Goal: Information Seeking & Learning: Find specific page/section

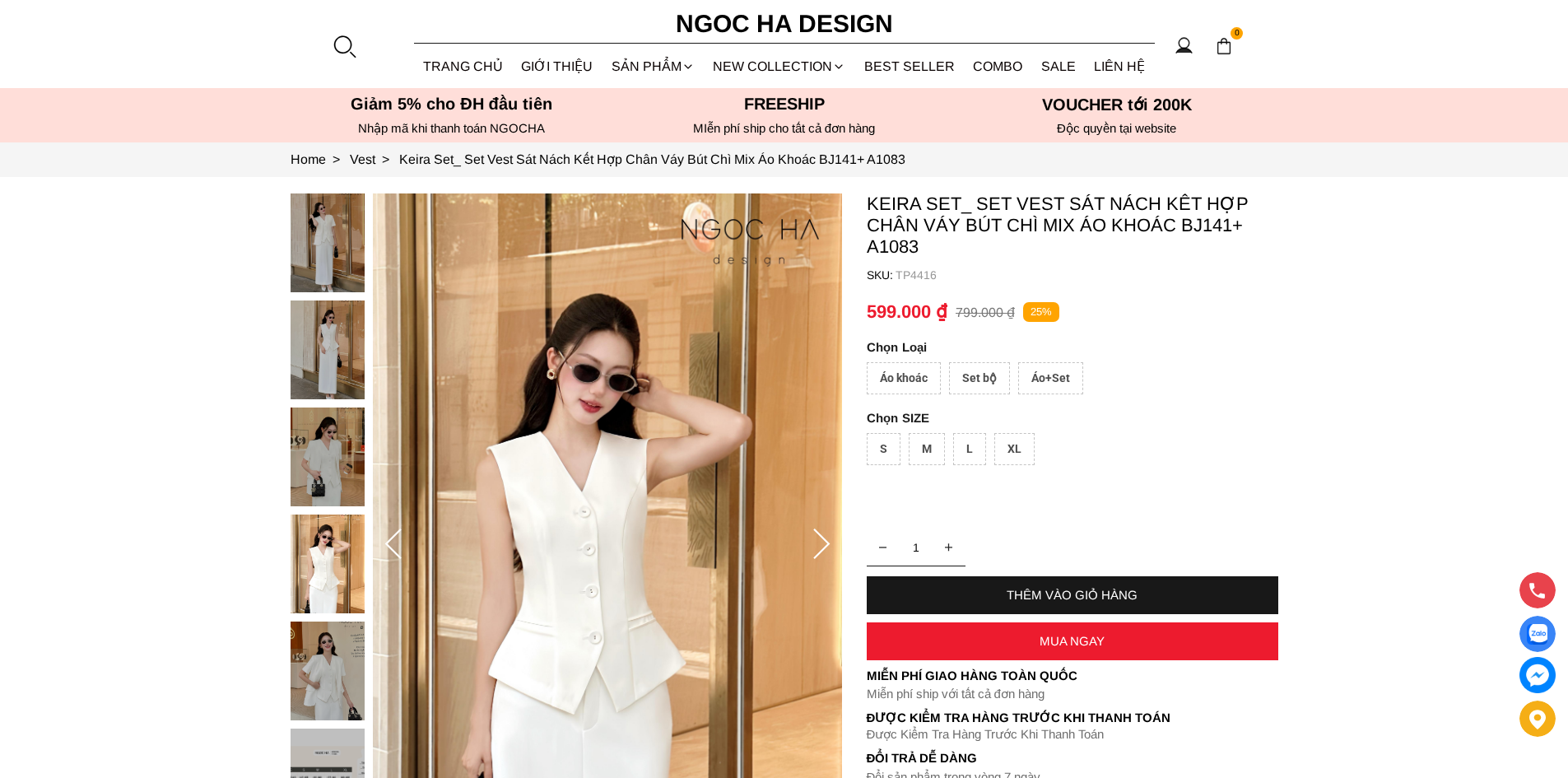
click at [344, 38] on div at bounding box center [344, 46] width 25 height 25
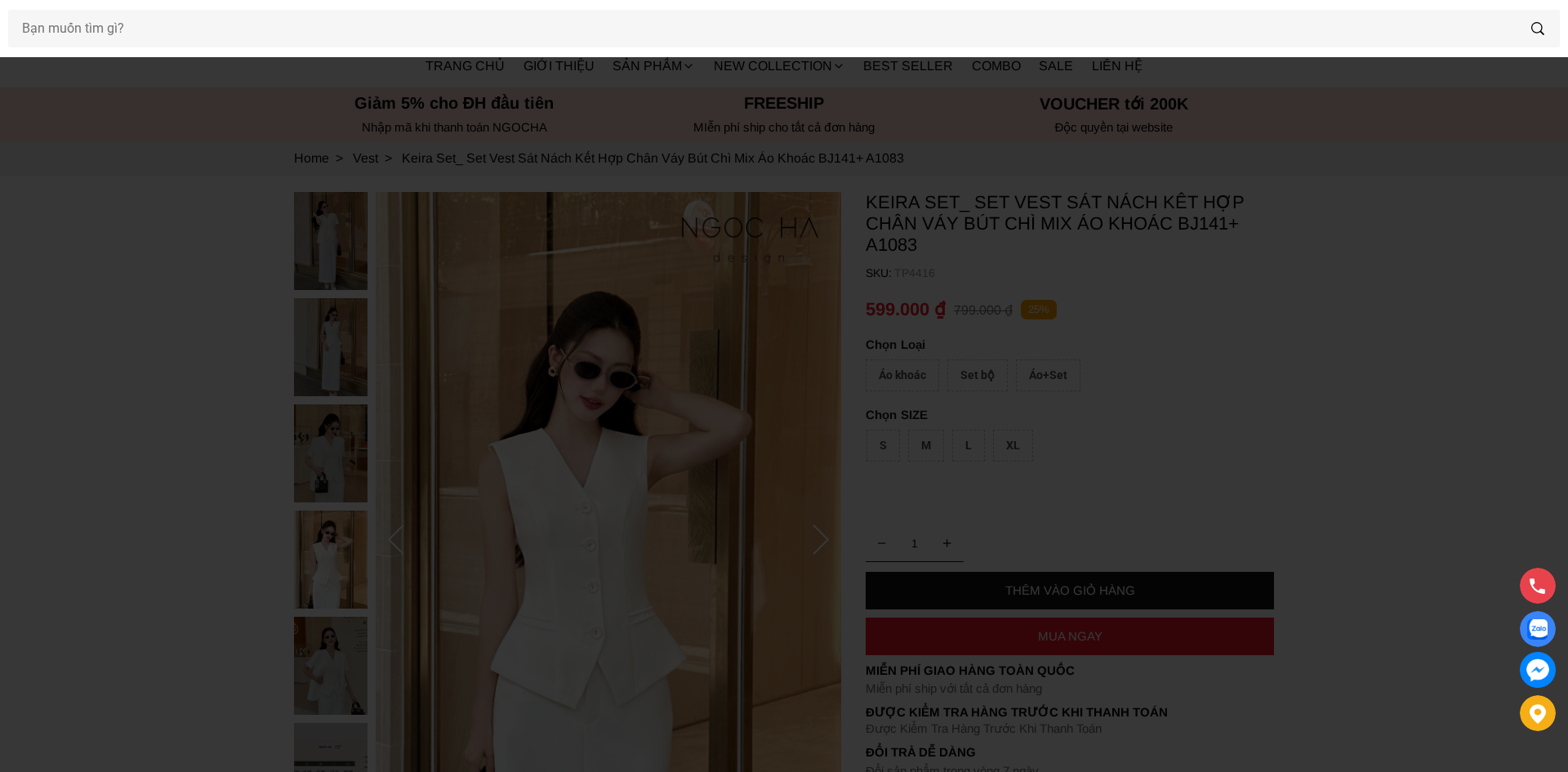
click at [402, 48] on div at bounding box center [784, 28] width 1568 height 57
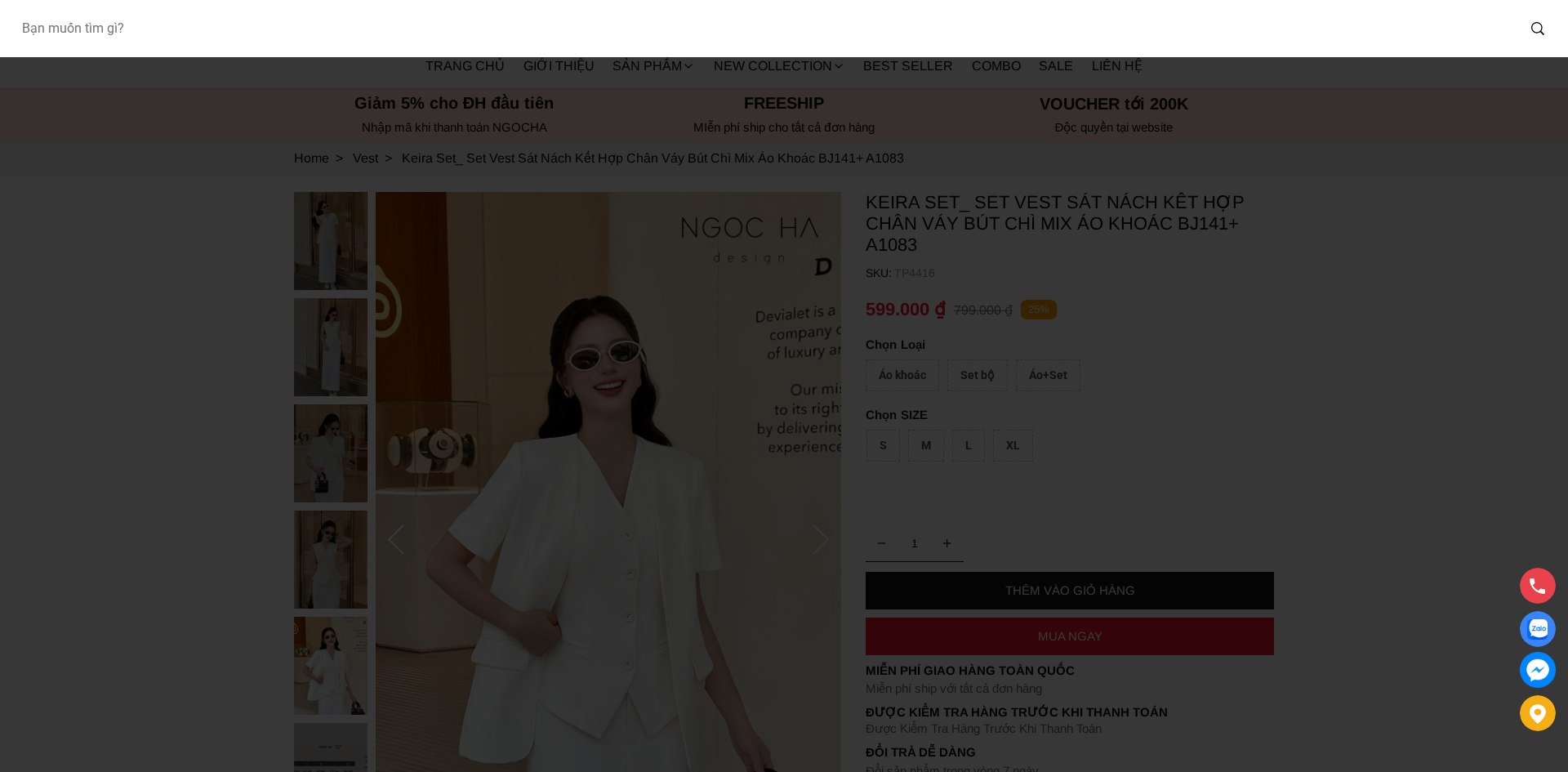
click at [404, 41] on input "Input search Bạn muốn tìm gì?" at bounding box center [762, 28] width 1508 height 37
type input "A1064"
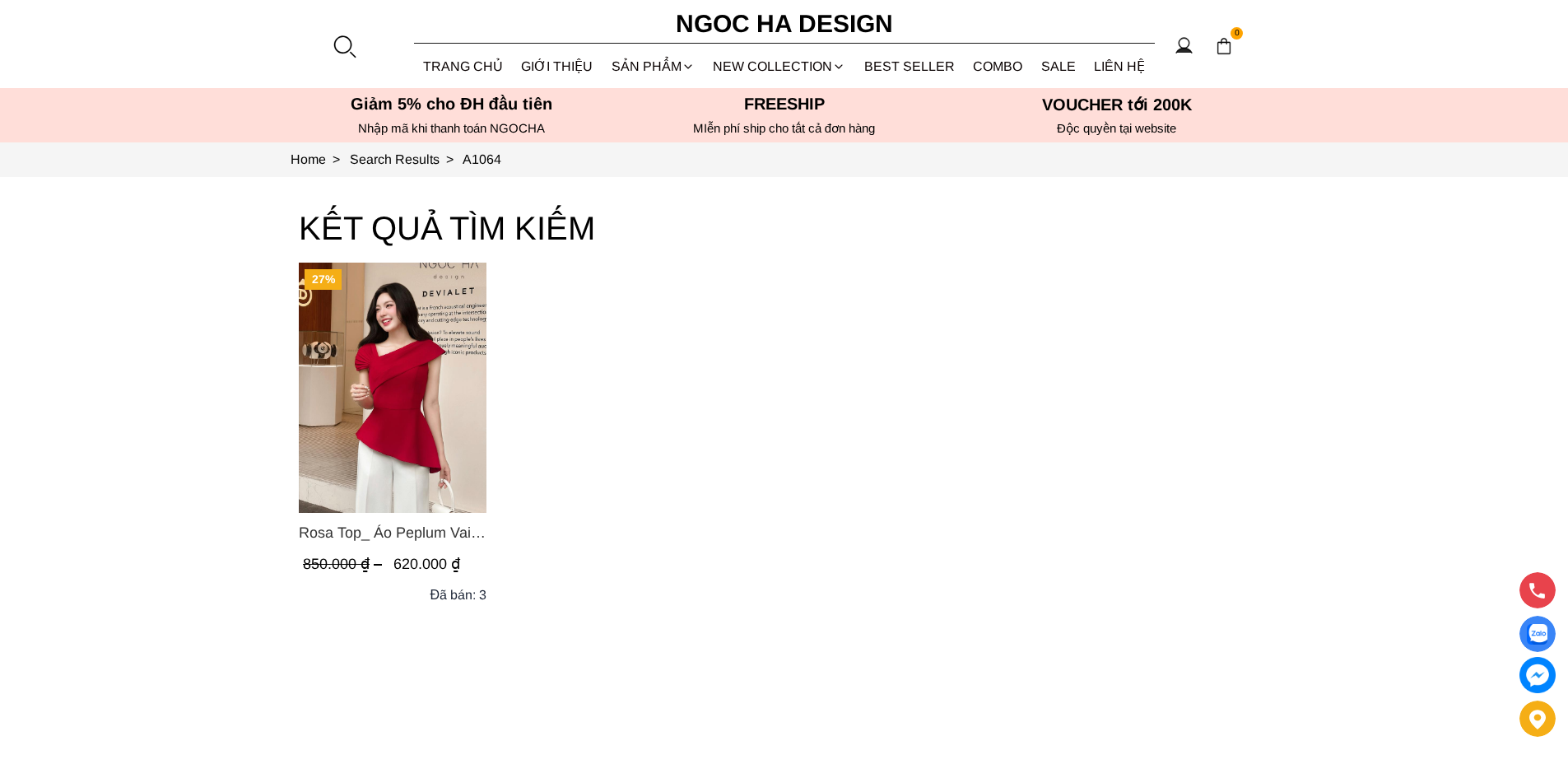
click at [334, 541] on span "Rosa Top_ Áo Peplum Vai Lệch Xếp Ly Màu Đỏ A1064" at bounding box center [392, 533] width 188 height 23
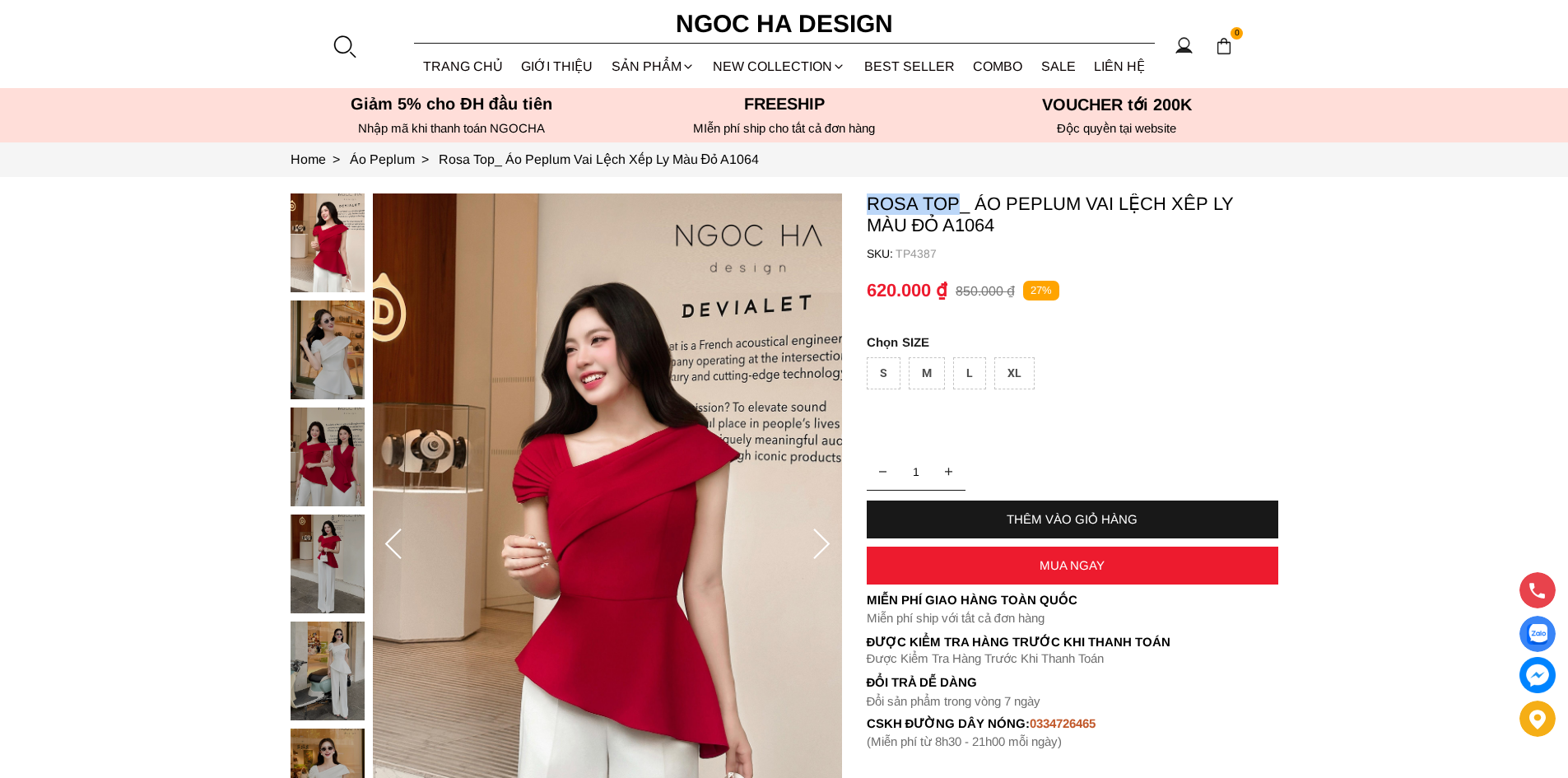
drag, startPoint x: 956, startPoint y: 207, endPoint x: 859, endPoint y: 213, distance: 97.2
click at [859, 213] on section "Rosa Top_ Áo Peplum Vai Lệch Xếp Ly Màu Đỏ A1064 SKU: TP4387 1 THÊM VÀO GIỎ HÀN…" at bounding box center [784, 545] width 1568 height 736
copy p "Rosa Top"
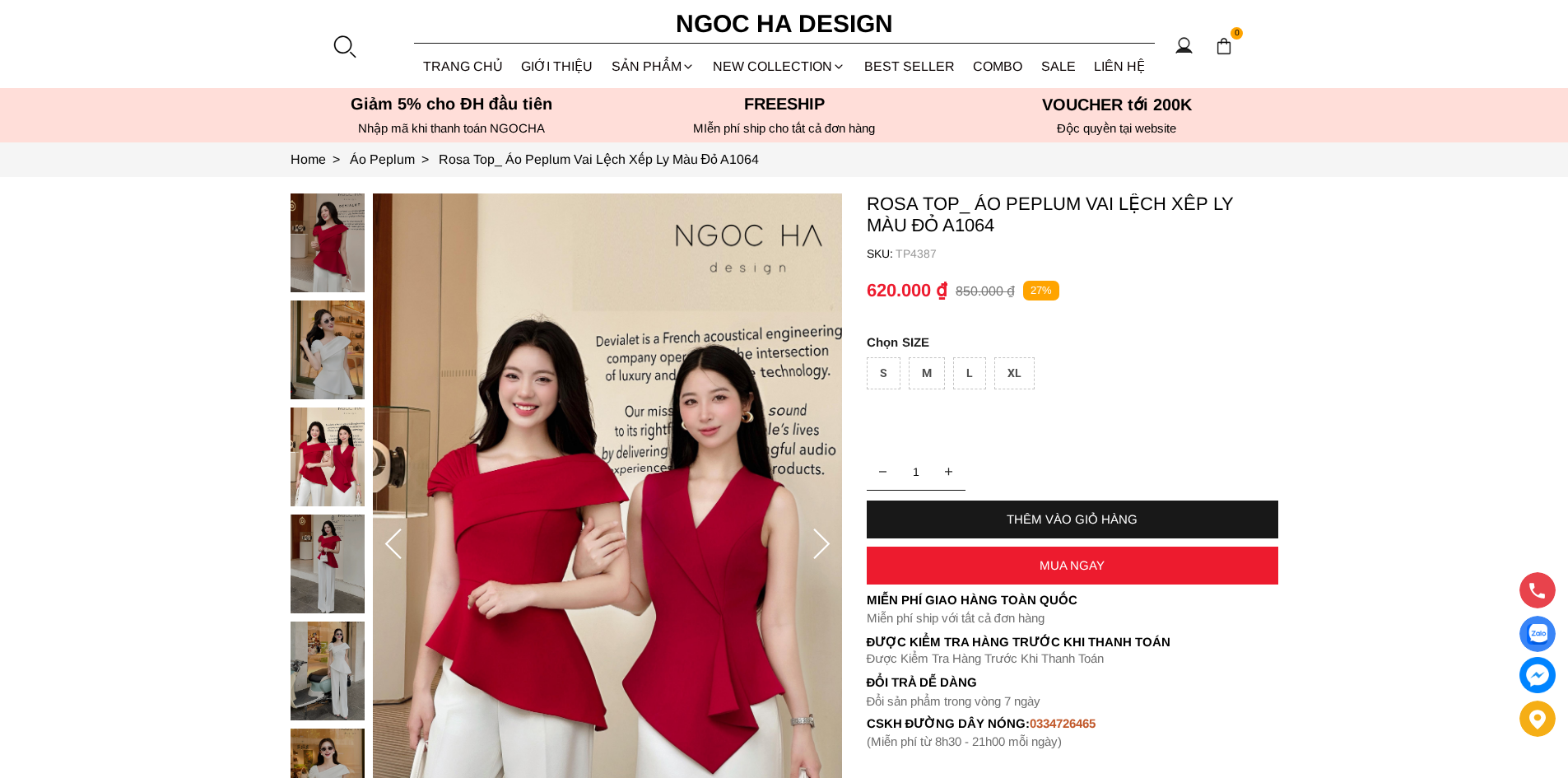
click at [345, 13] on section "0 Trang chủ Giới thiệu Sản phẩm Áo Áo thun Áo sơ mi Áo Peplum Áo lụa Áo len Quầ…" at bounding box center [784, 44] width 1568 height 88
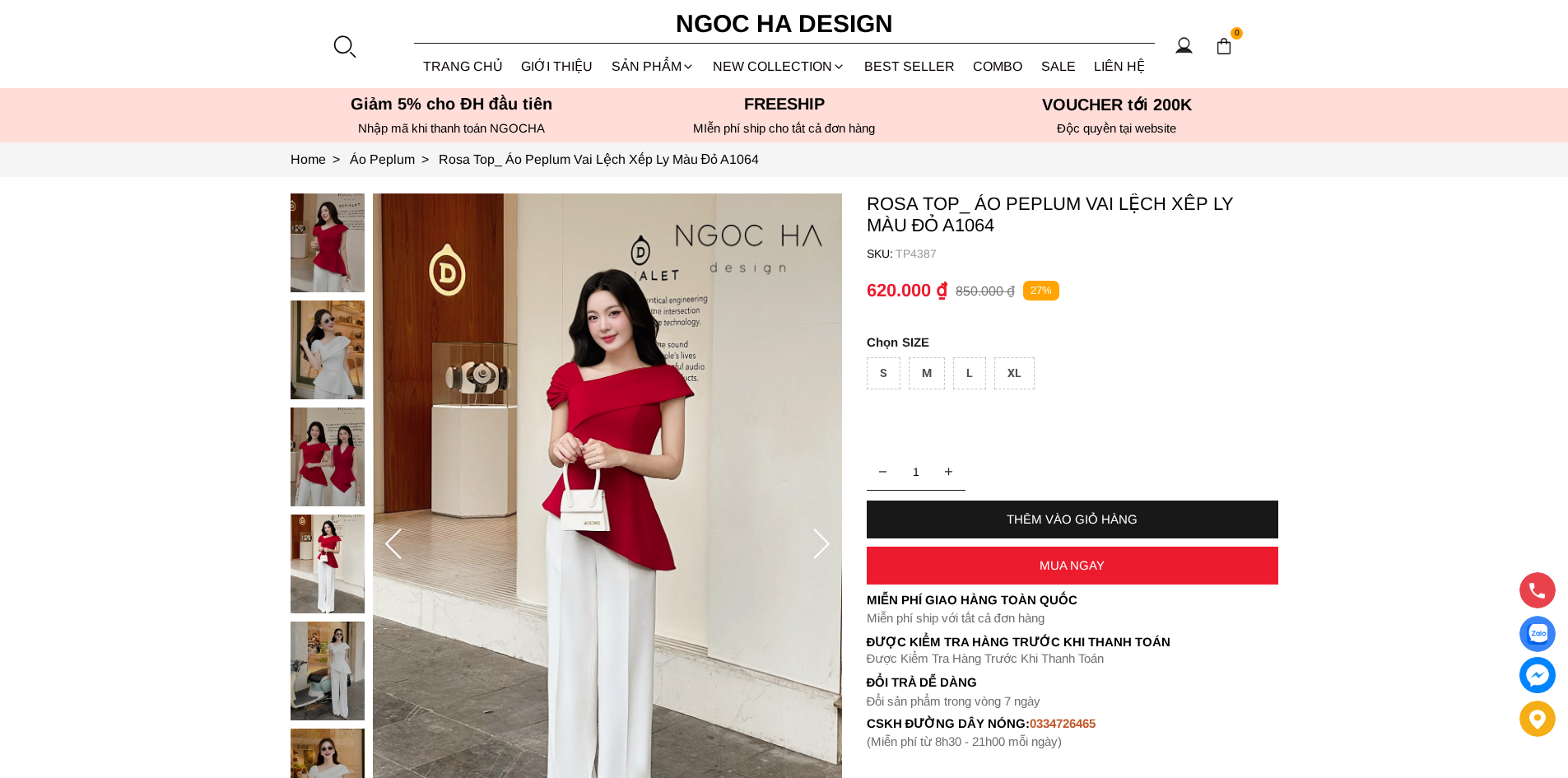
click at [339, 37] on div at bounding box center [344, 46] width 25 height 25
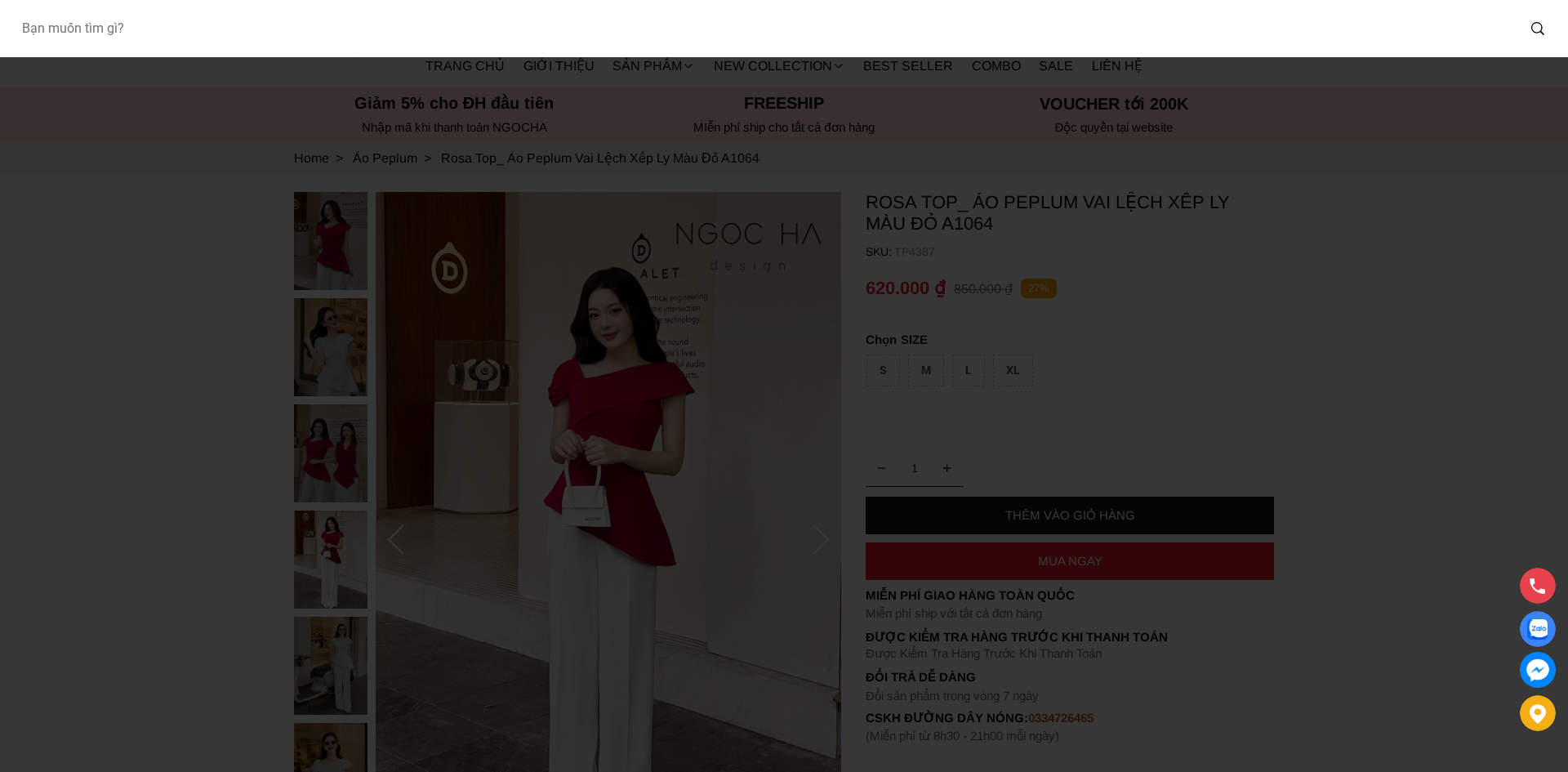
click at [406, 36] on input "Input search Bạn muốn tìm gì?" at bounding box center [762, 28] width 1508 height 37
type input "1086"
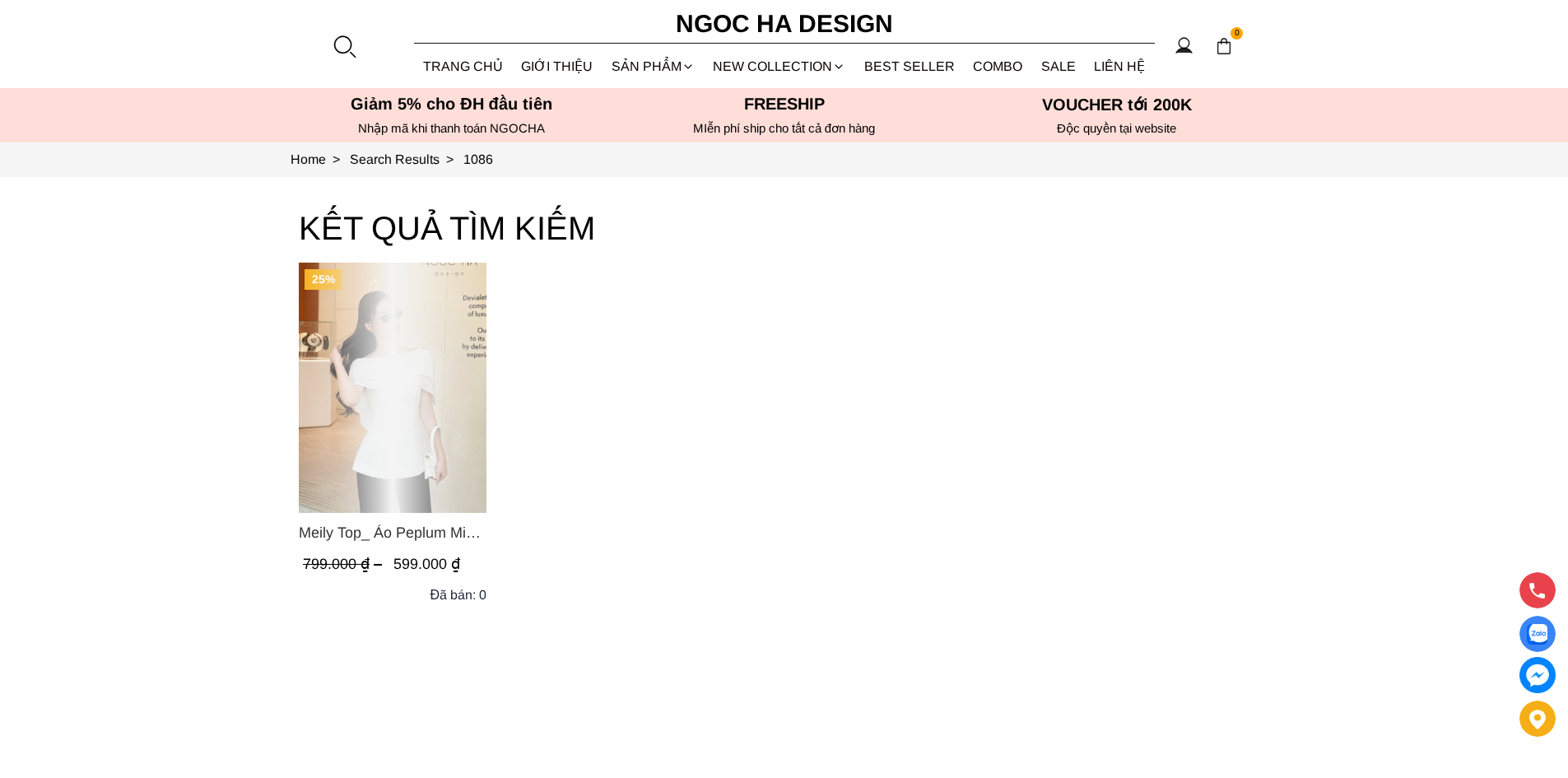
click at [393, 530] on span "Meily Top_ Áo Peplum Mix Choàng Vai Vải Tơ Màu Trắng A1086" at bounding box center [392, 533] width 188 height 23
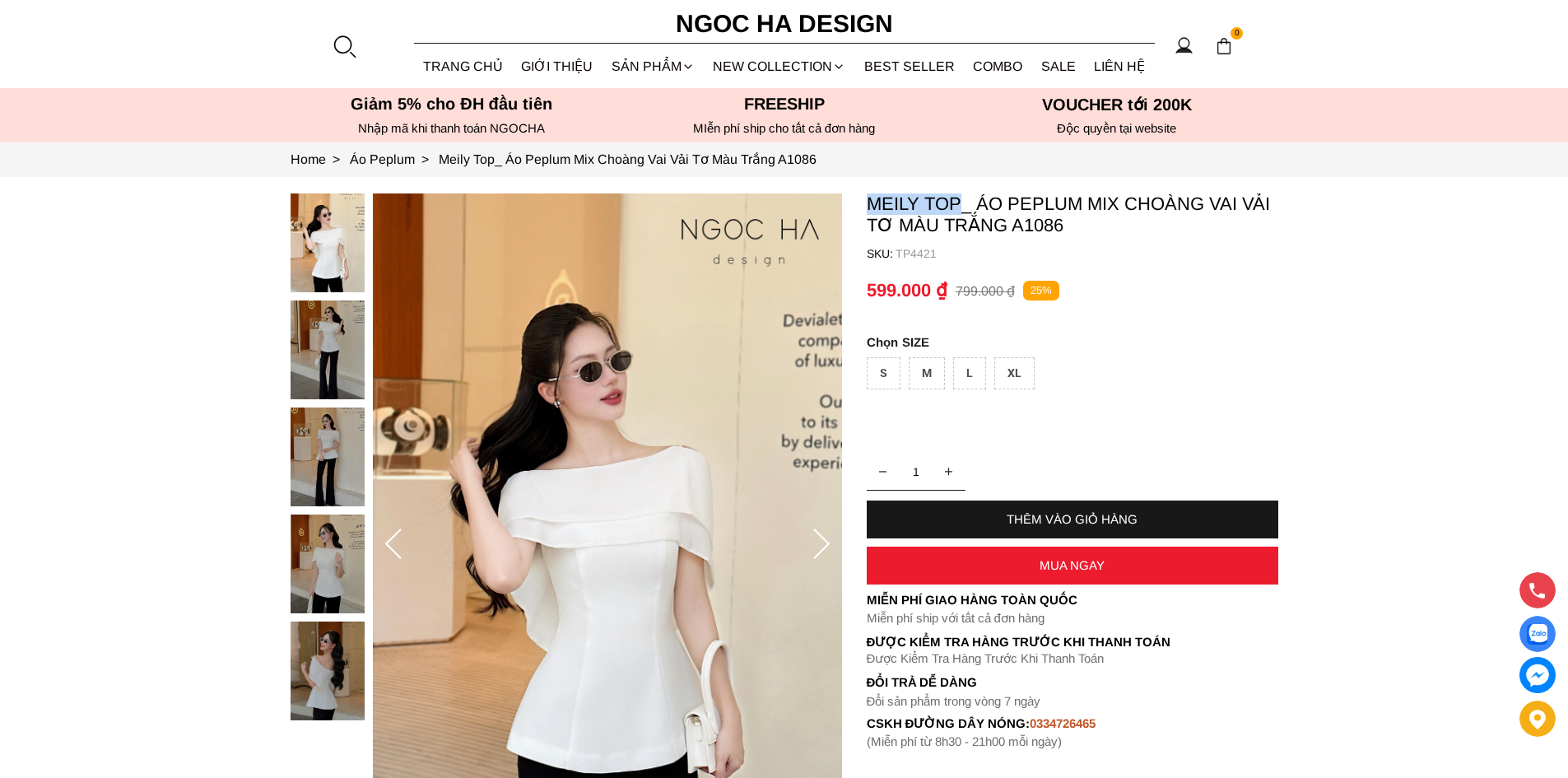
drag, startPoint x: 870, startPoint y: 205, endPoint x: 959, endPoint y: 203, distance: 89.0
click at [959, 203] on p "Meily Top_ Áo Peplum Mix Choàng Vai Vải Tơ Màu Trắng A1086" at bounding box center [1073, 214] width 412 height 43
copy p "Meily Top"
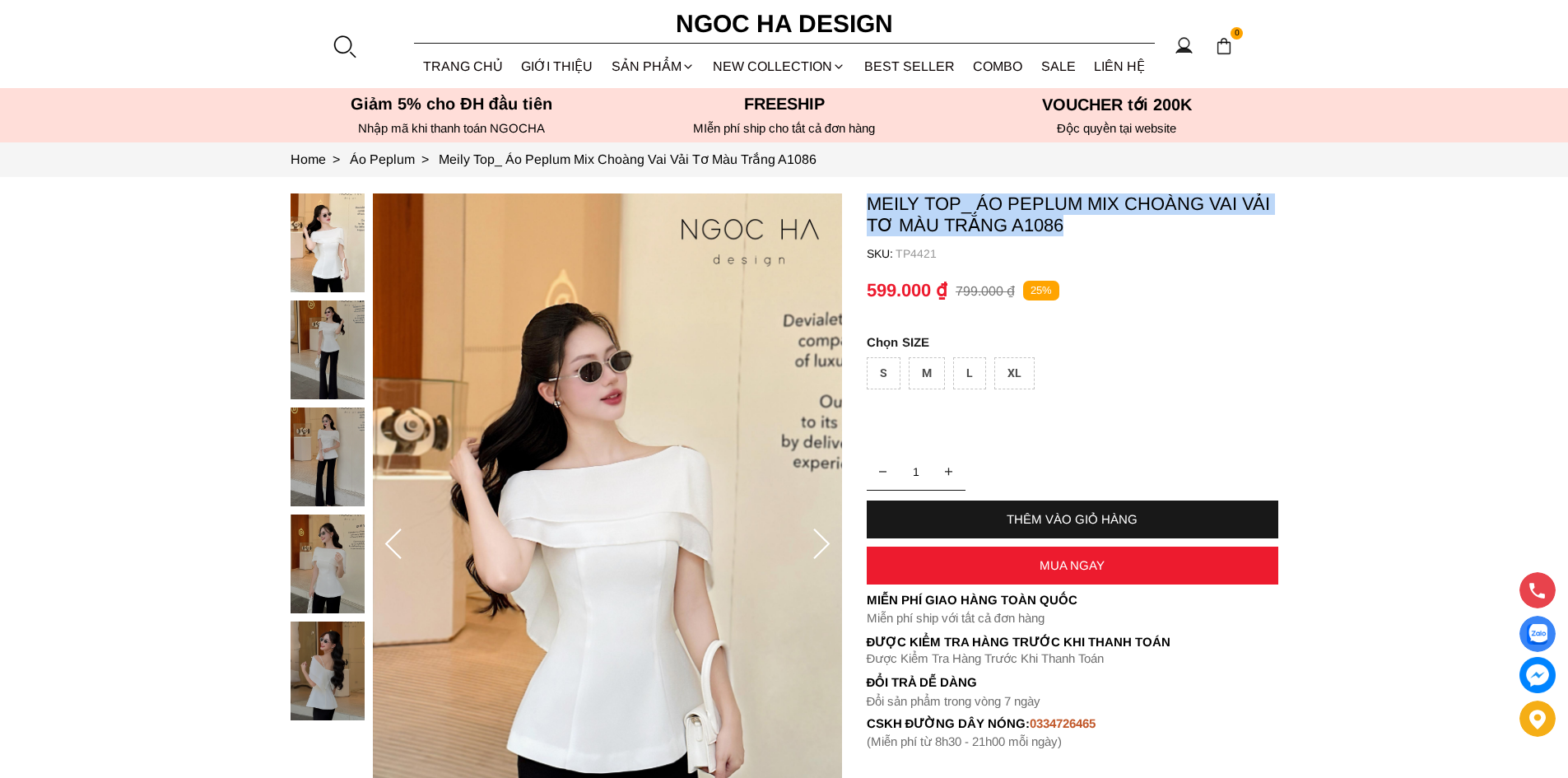
drag, startPoint x: 1094, startPoint y: 222, endPoint x: 867, endPoint y: 198, distance: 228.3
click at [867, 198] on p "Meily Top_ Áo Peplum Mix Choàng Vai Vải Tơ Màu Trắng A1086" at bounding box center [1073, 214] width 412 height 43
copy p "Meily Top_ Áo Peplum Mix Choàng Vai Vải Tơ Màu Trắng A1086"
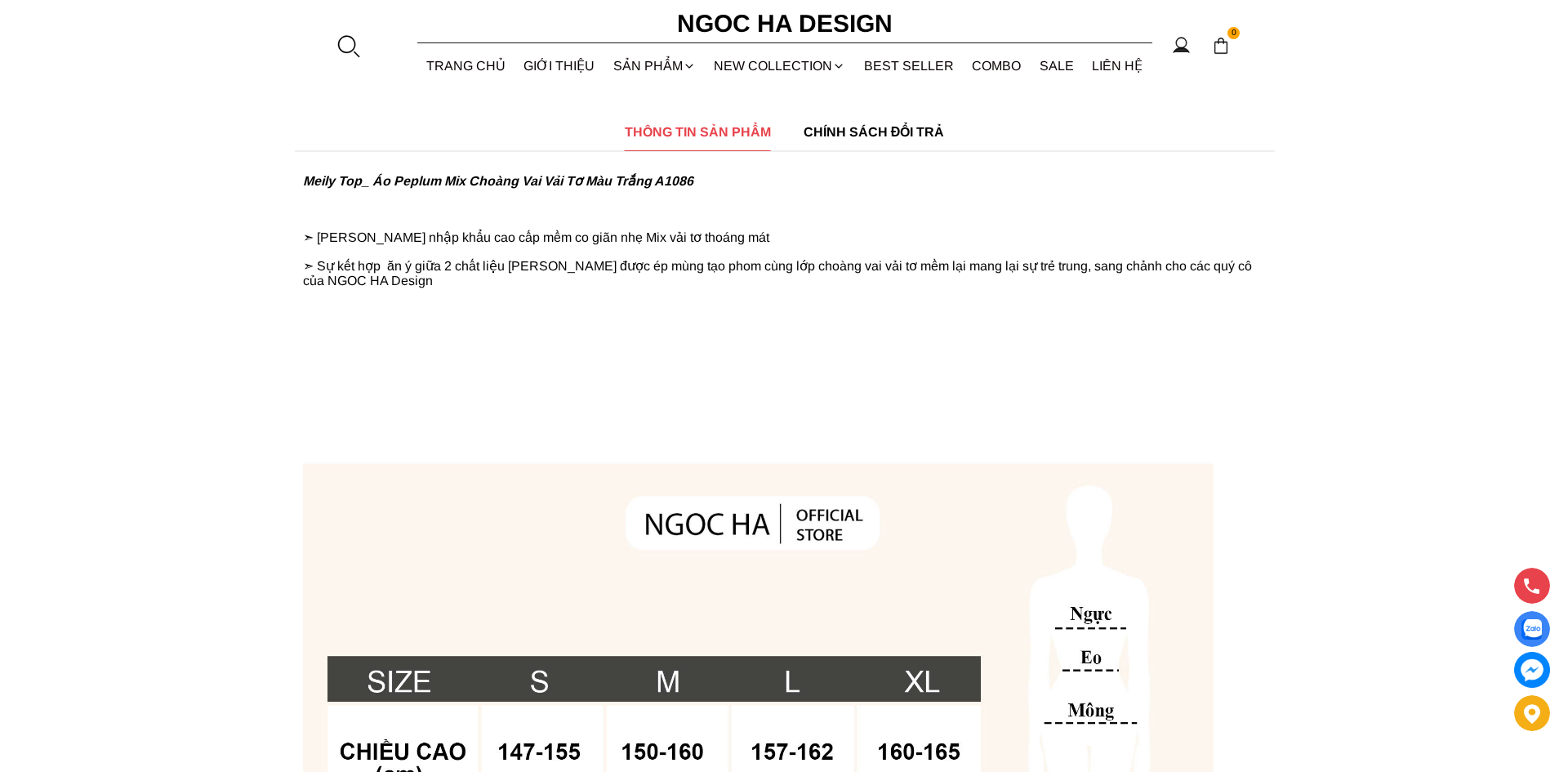
scroll to position [409, 0]
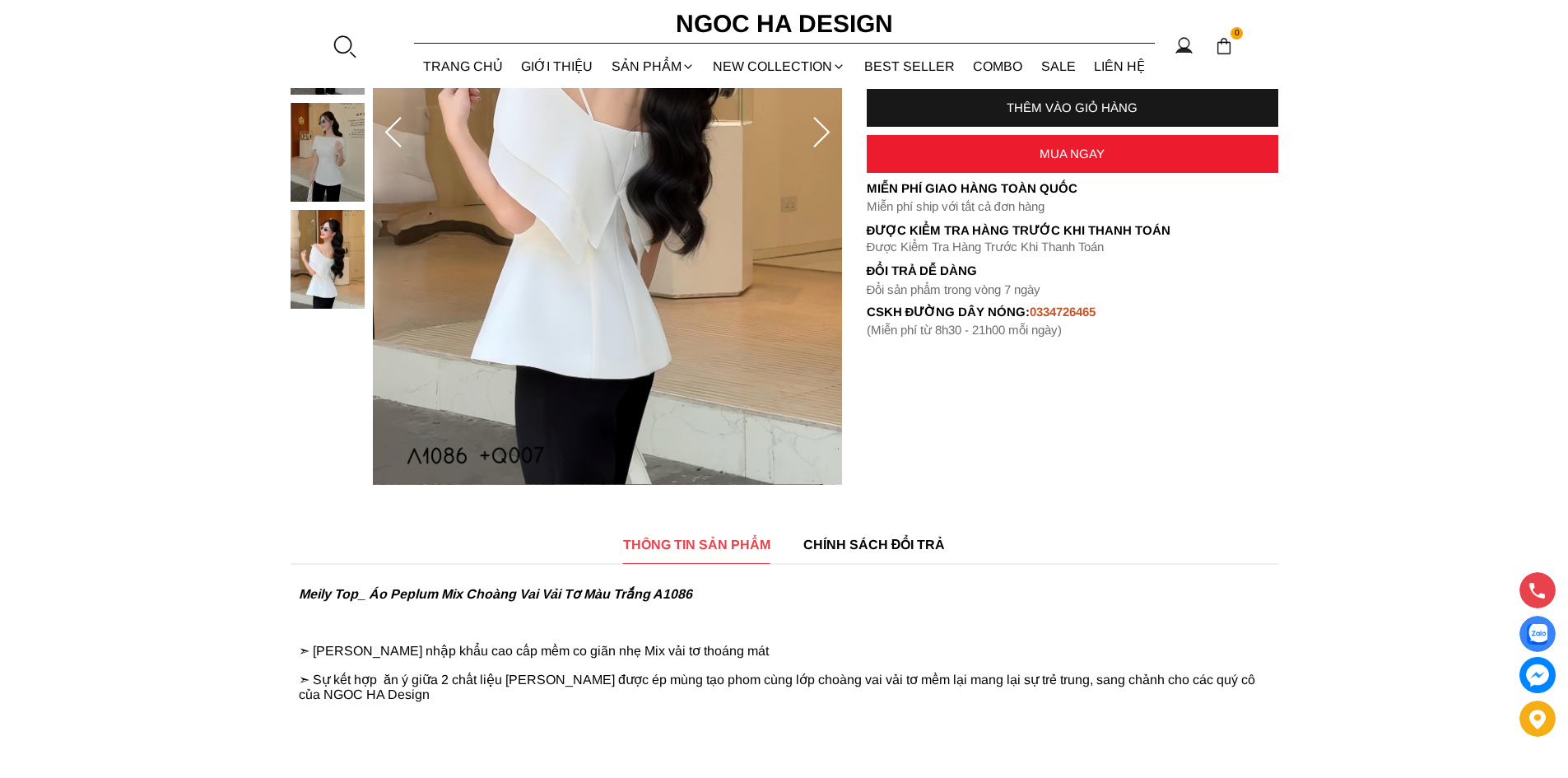
click at [355, 43] on div at bounding box center [344, 46] width 25 height 25
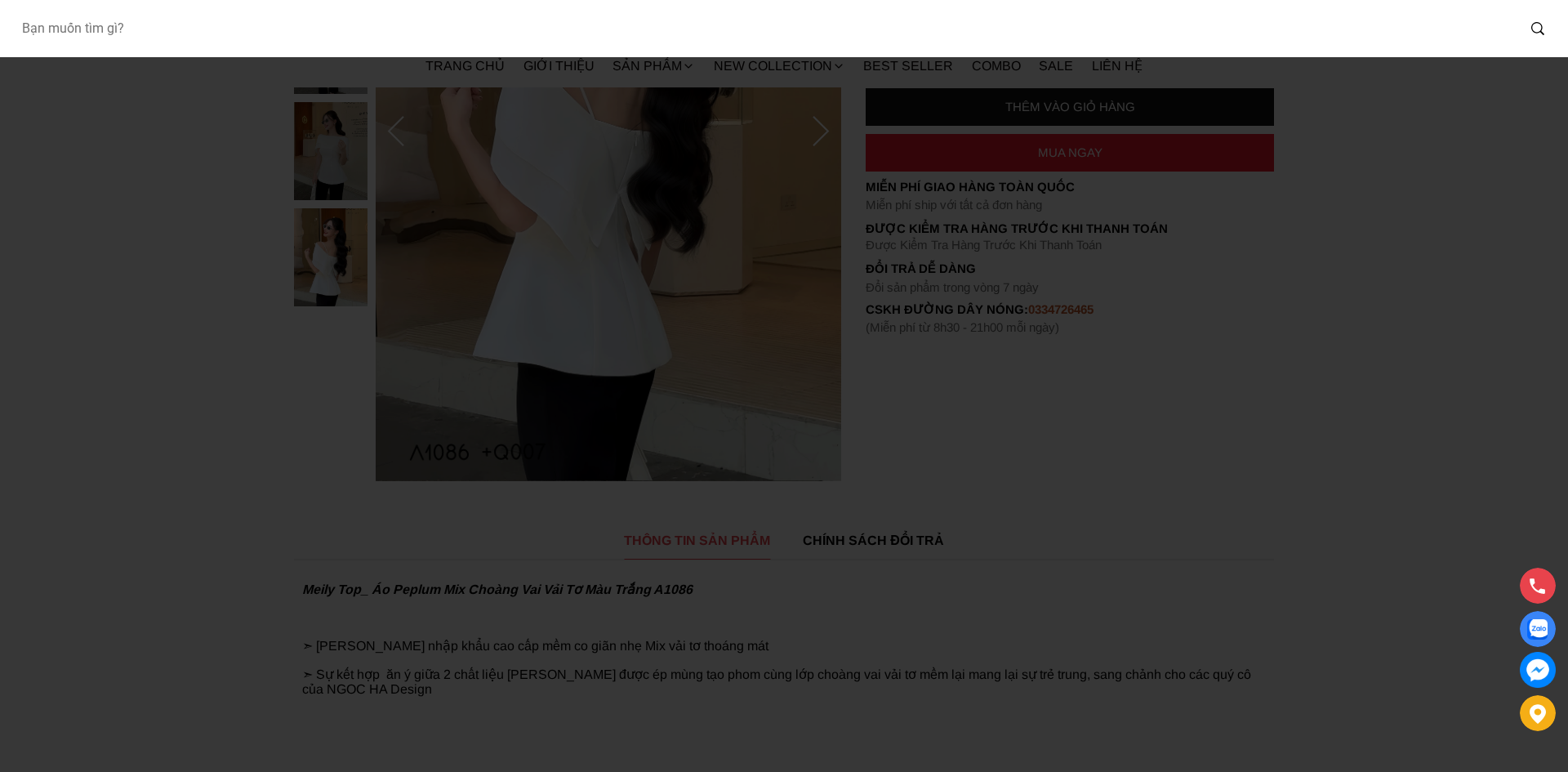
click at [448, 30] on input "Input search Bạn muốn tìm gì?" at bounding box center [762, 28] width 1508 height 37
type input "d1003"
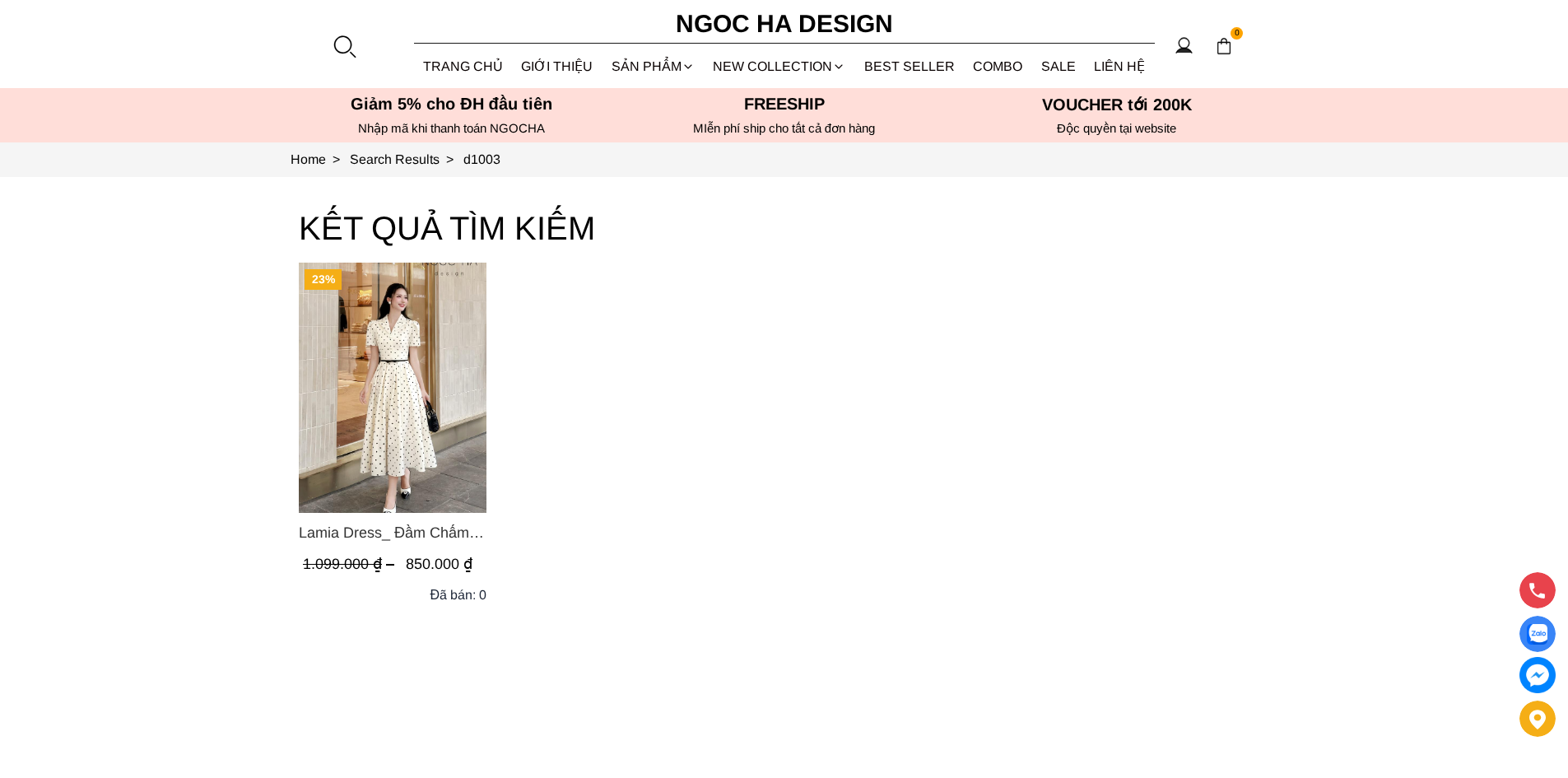
click at [453, 537] on span "Lamia Dress_ Đầm Chấm Bi Cổ Vest Màu Kem D1003" at bounding box center [392, 533] width 188 height 23
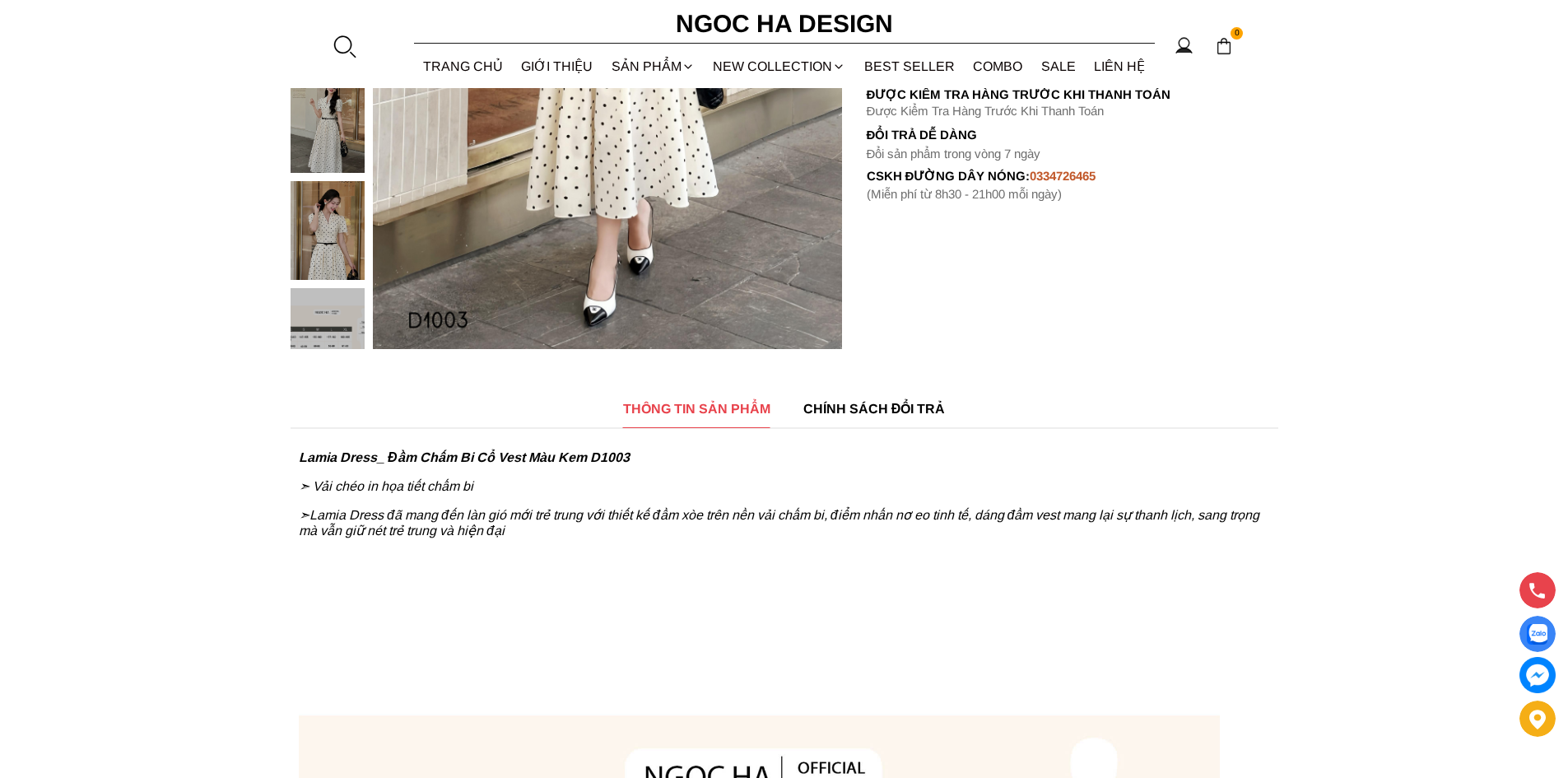
scroll to position [550, 0]
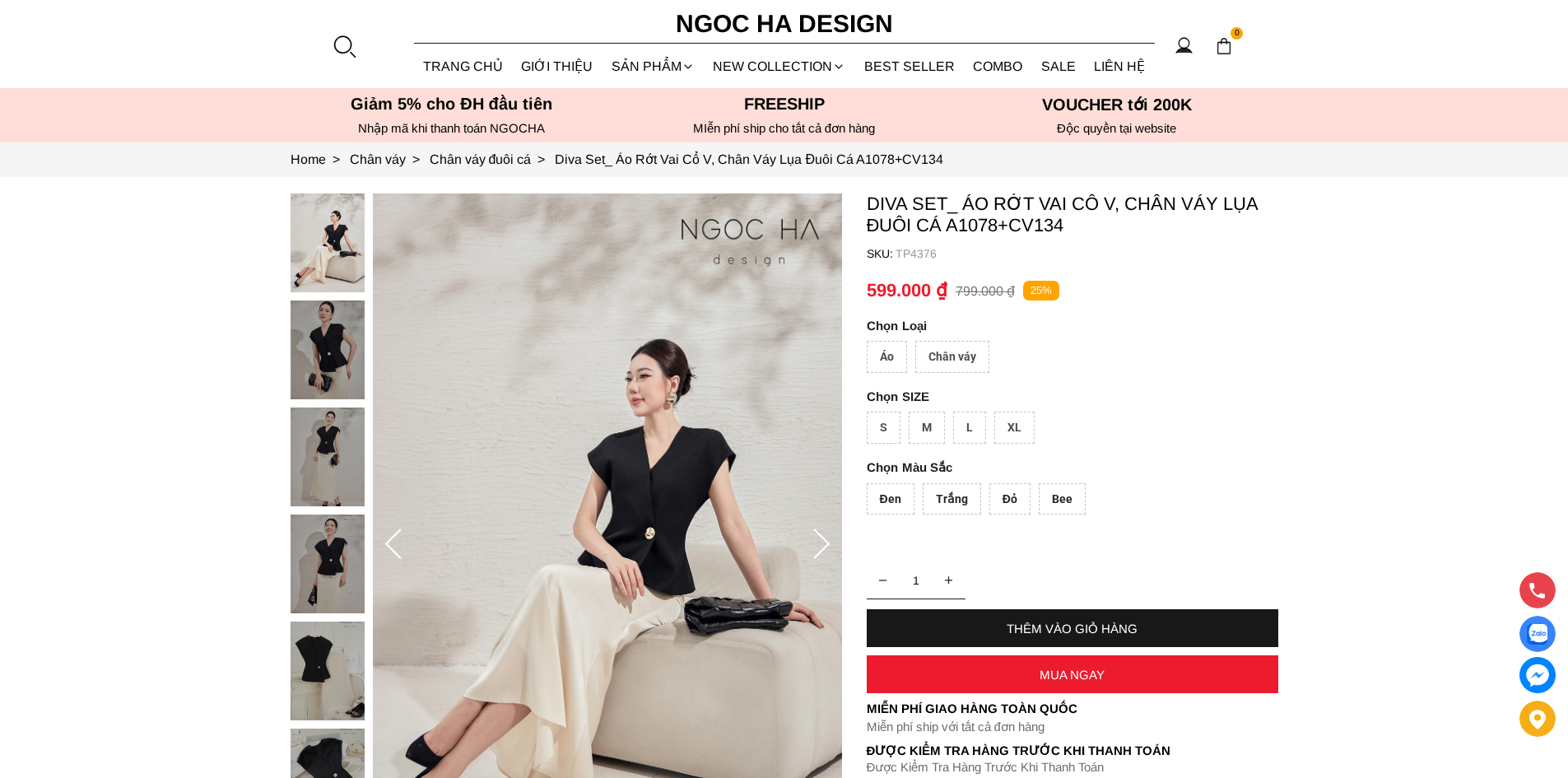
click at [752, 28] on h6 "Ngoc Ha Design" at bounding box center [784, 23] width 247 height 39
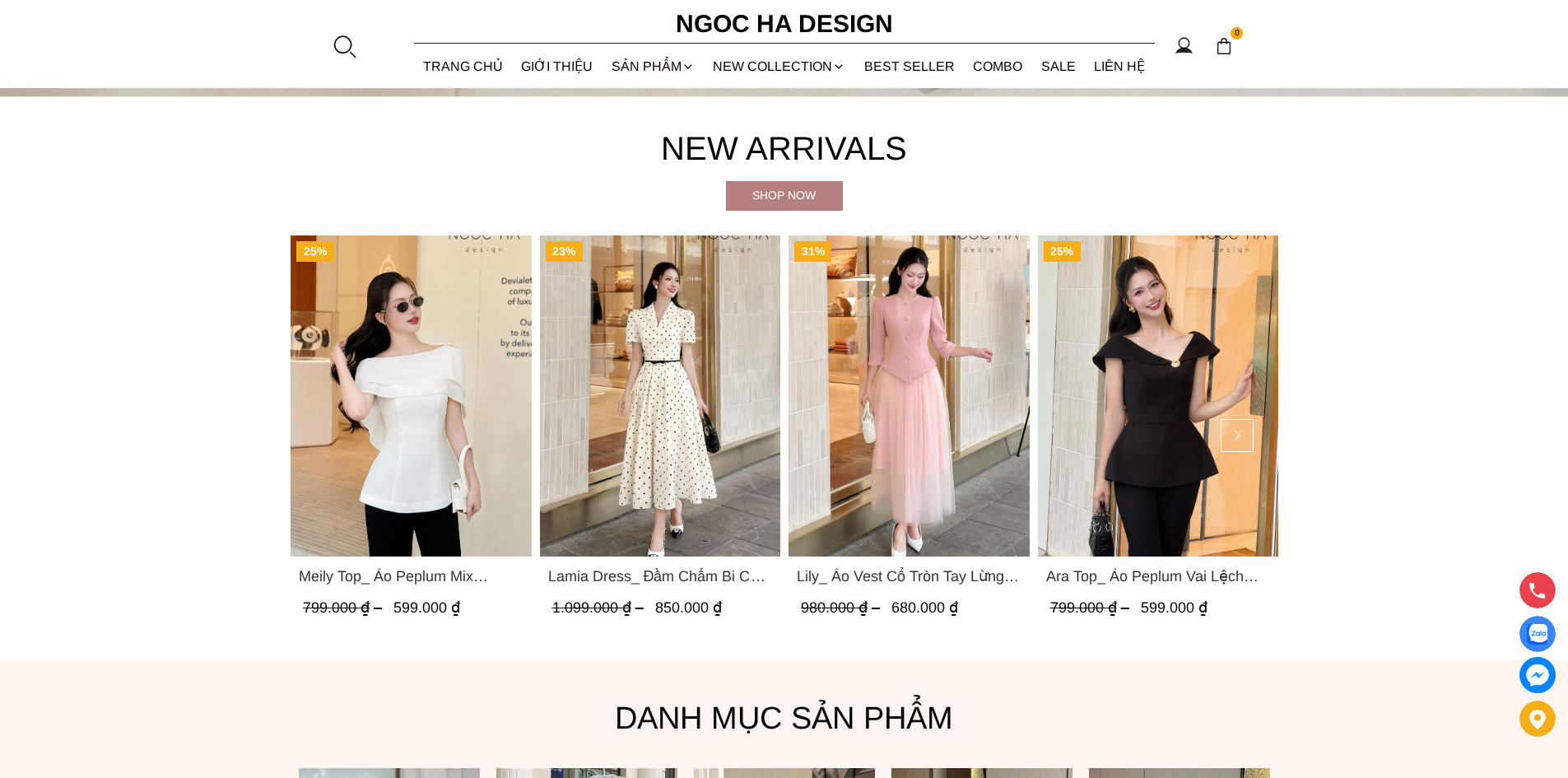
scroll to position [823, 0]
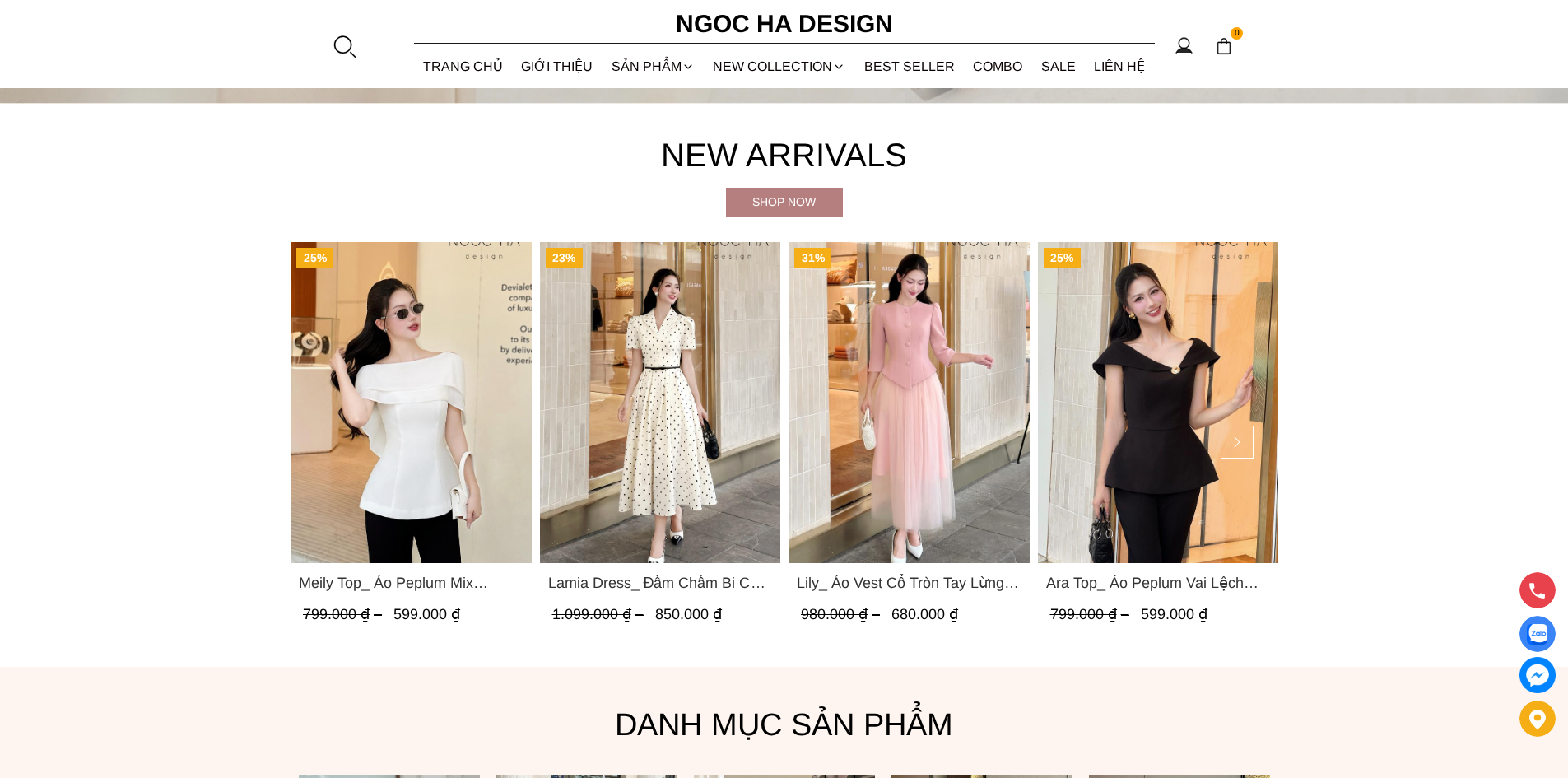
click at [67, 309] on section "New Arrivals Shop now 25% Meily Top_ Áo Peplum Mix Choàng Vai Vải Tơ Màu Trắng …" at bounding box center [784, 385] width 1568 height 564
